Goal: Task Accomplishment & Management: Manage account settings

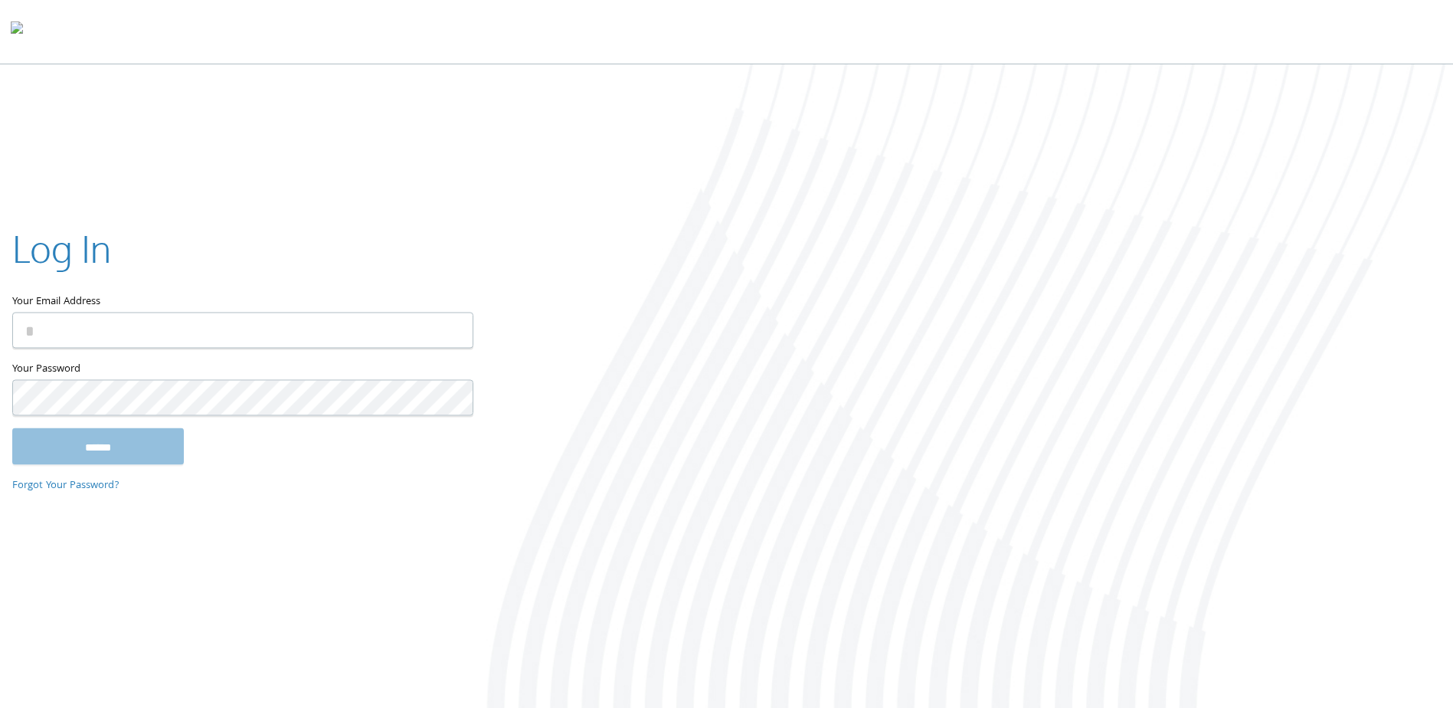
type input "**********"
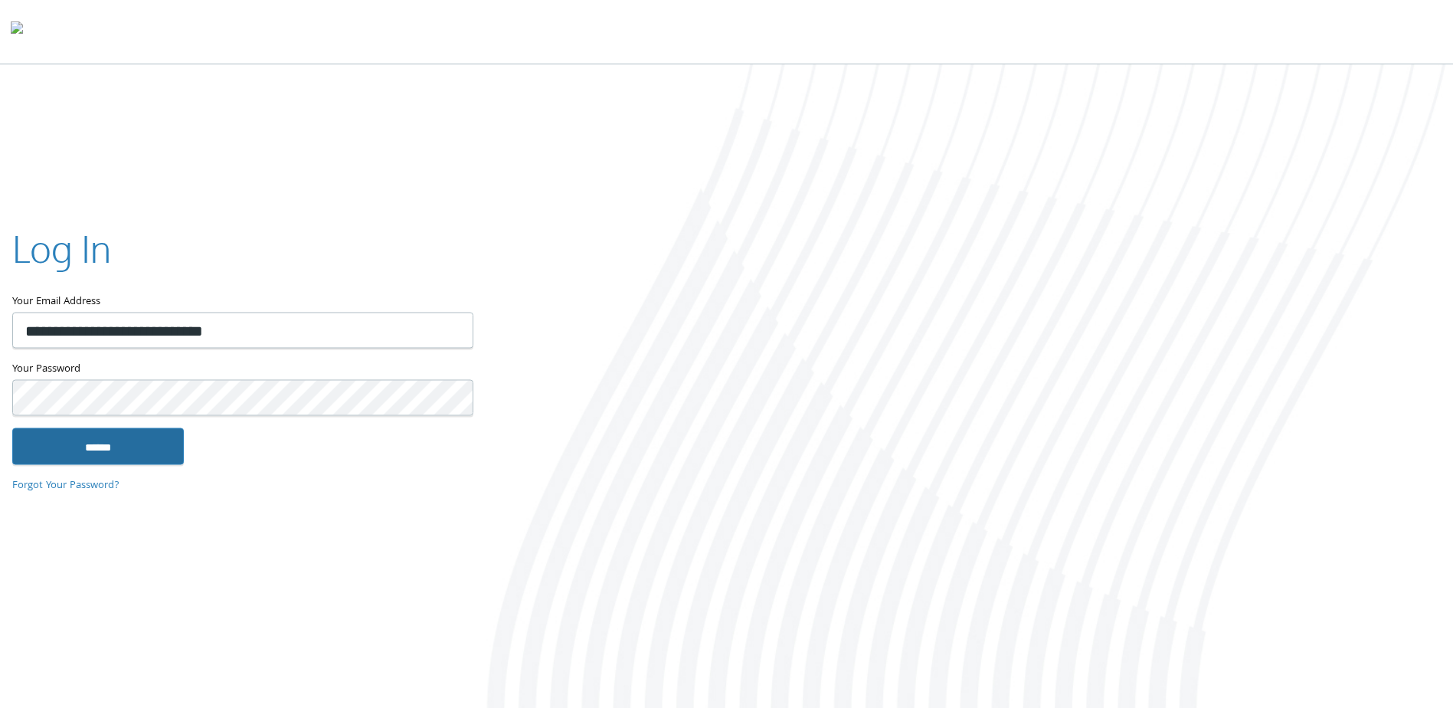
click at [93, 456] on input "******" at bounding box center [98, 446] width 172 height 37
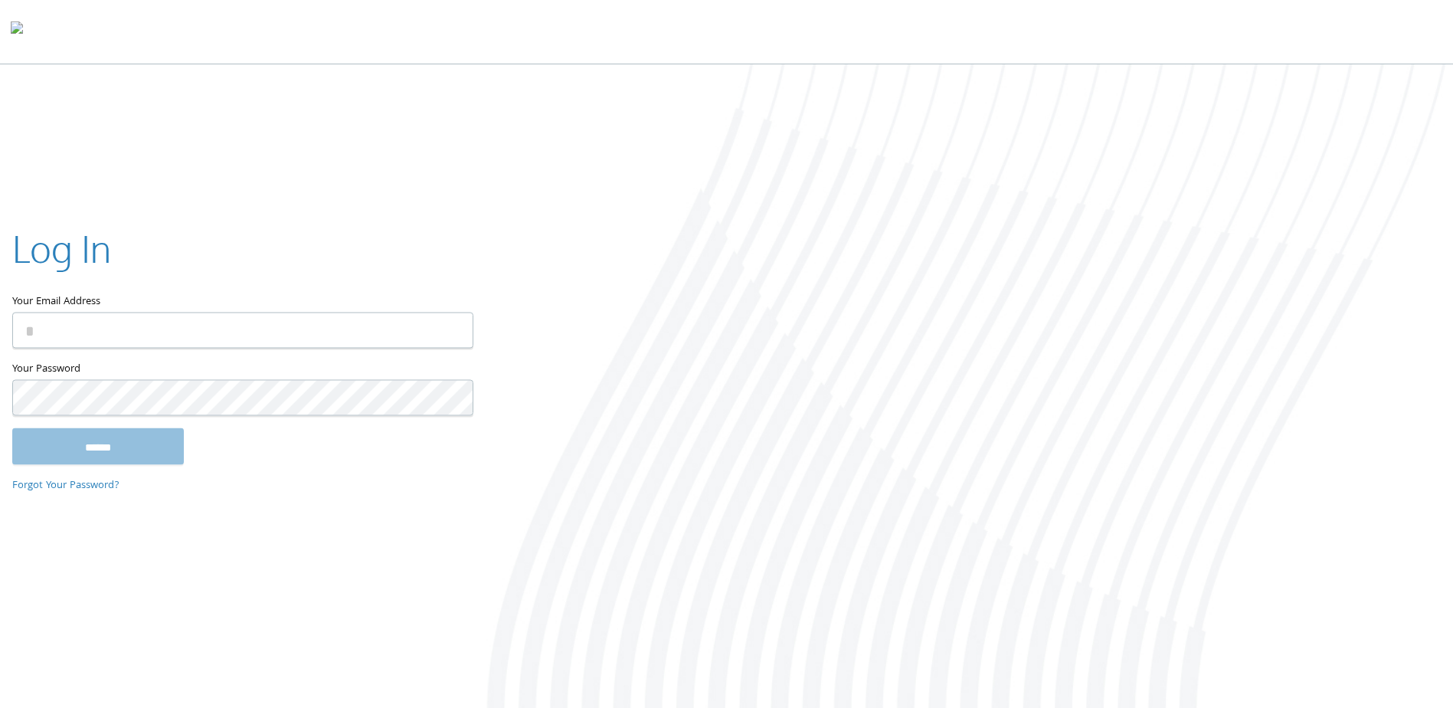
type input "**********"
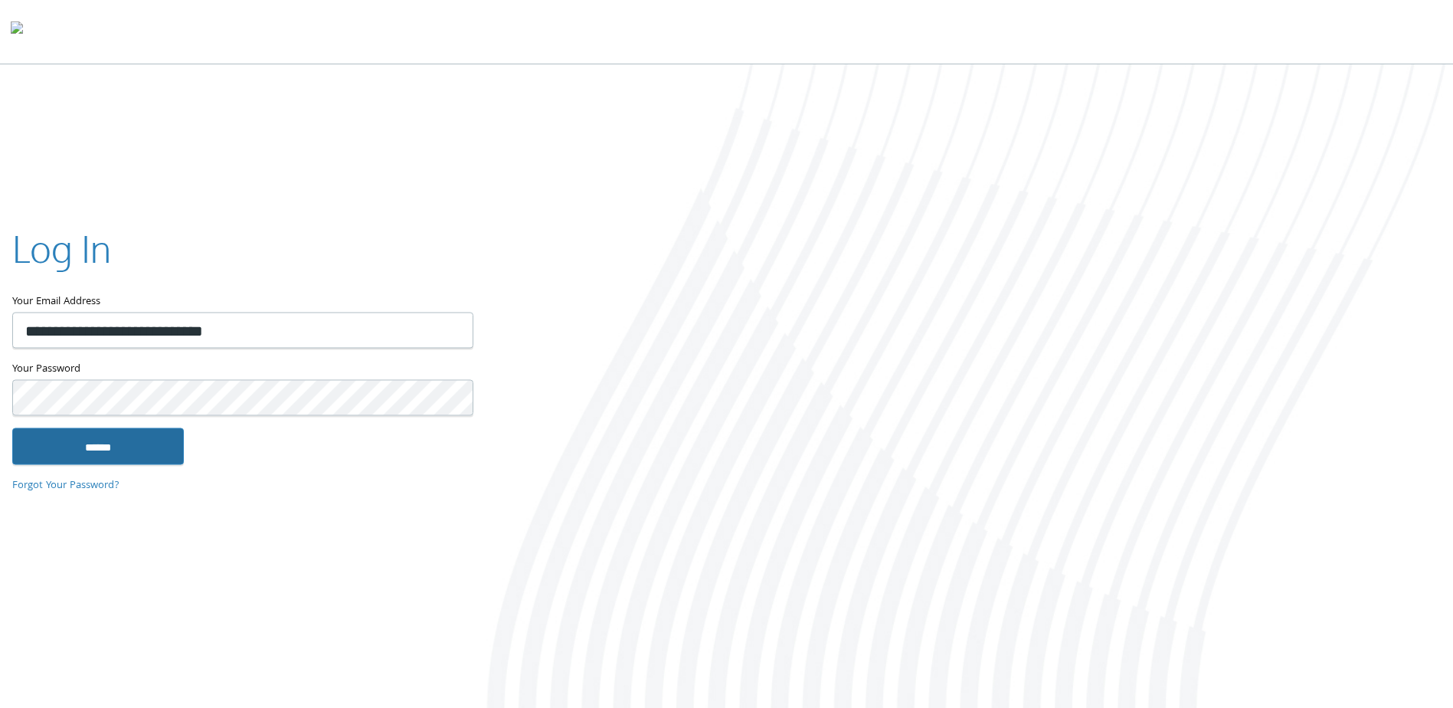
click at [106, 444] on input "******" at bounding box center [98, 446] width 172 height 37
